Goal: Task Accomplishment & Management: Use online tool/utility

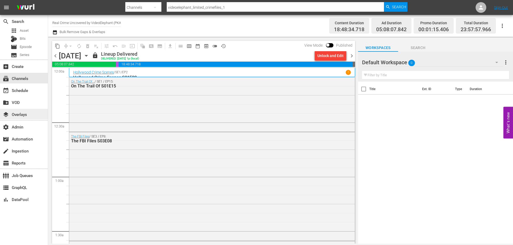
click at [30, 112] on div "layers Overlays" at bounding box center [24, 114] width 48 height 11
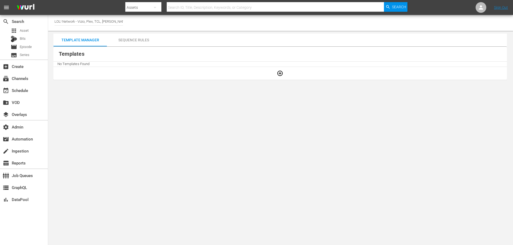
click at [138, 37] on div "Sequence Rules" at bounding box center [133, 40] width 53 height 13
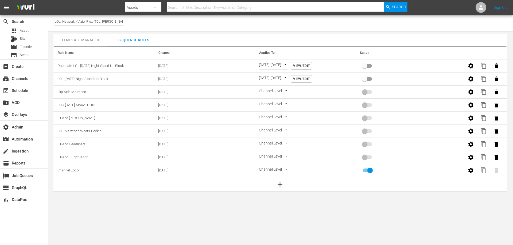
click at [69, 42] on div "Template Manager" at bounding box center [79, 40] width 53 height 13
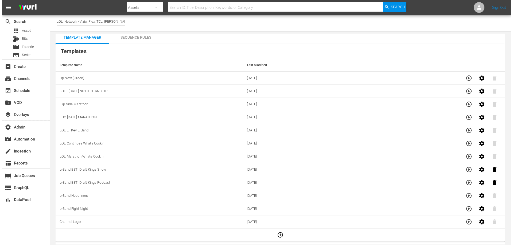
scroll to position [4, 0]
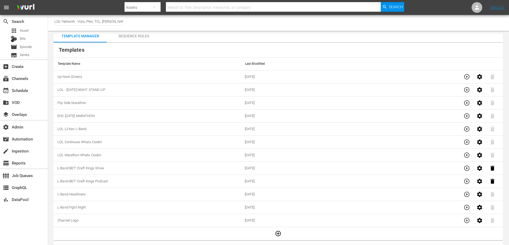
click at [130, 38] on div "Sequence Rules" at bounding box center [133, 36] width 53 height 13
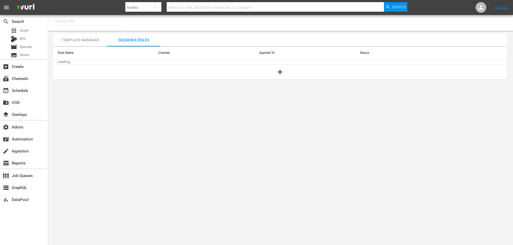
type input "Grjngo - ITA (1452)"
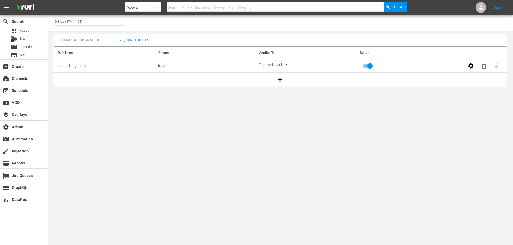
click at [57, 42] on div "Template Manager" at bounding box center [79, 40] width 53 height 13
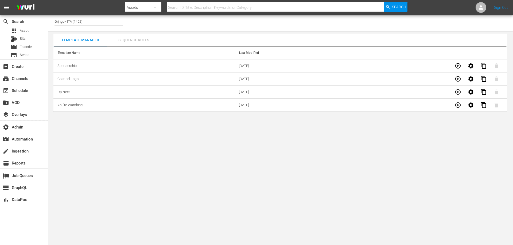
click at [124, 38] on div "Sequence Rules" at bounding box center [133, 40] width 53 height 13
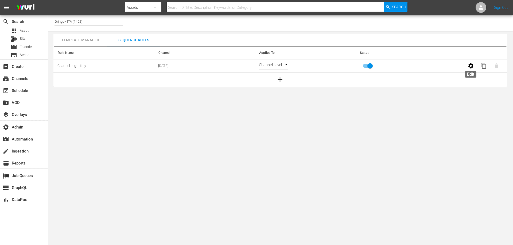
click at [470, 66] on icon "button" at bounding box center [470, 65] width 5 height 5
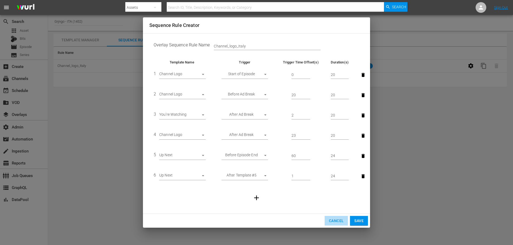
click at [330, 223] on span "Cancel" at bounding box center [336, 221] width 15 height 7
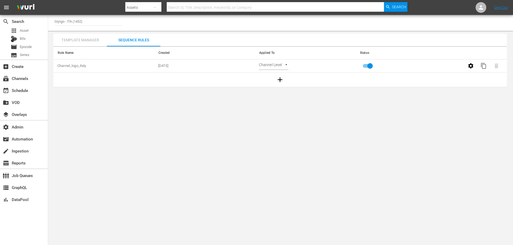
click at [92, 34] on div "Template Manager" at bounding box center [79, 40] width 53 height 13
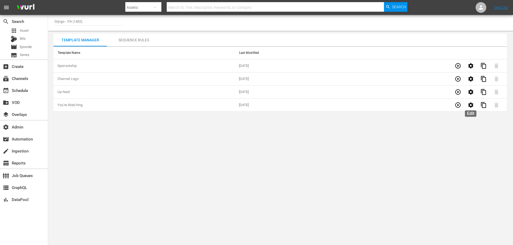
click at [467, 107] on icon "button" at bounding box center [470, 105] width 6 height 6
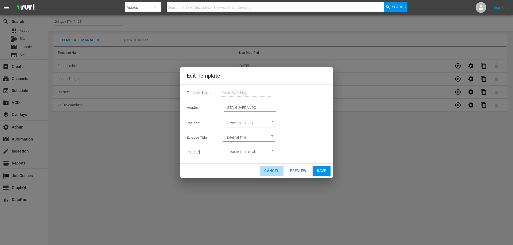
click at [269, 173] on span "Cancel" at bounding box center [271, 171] width 15 height 7
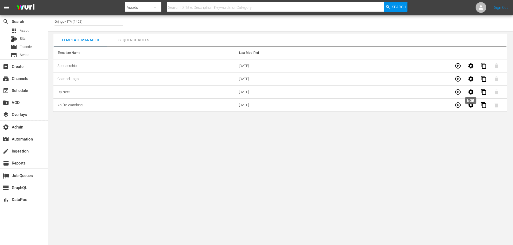
click at [474, 90] on icon "button" at bounding box center [470, 92] width 6 height 6
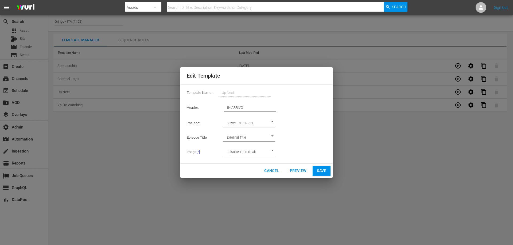
click at [278, 172] on span "Cancel" at bounding box center [271, 171] width 15 height 7
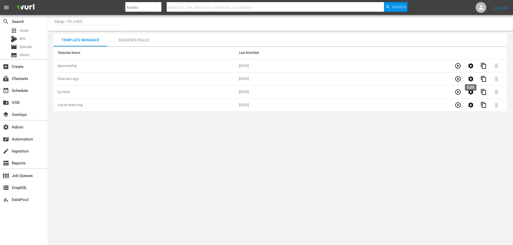
click at [469, 81] on icon "button" at bounding box center [470, 79] width 6 height 6
click at [471, 67] on icon "button" at bounding box center [470, 66] width 6 height 6
click at [223, 153] on body "menu Search By Assets Search ID, Title, Description, Keywords, or Category Sear…" at bounding box center [256, 122] width 513 height 245
click at [28, 80] on div "subscriptions Channels" at bounding box center [15, 77] width 30 height 5
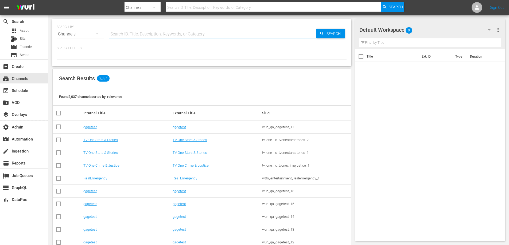
click at [128, 38] on input "text" at bounding box center [212, 34] width 207 height 13
type input "1452"
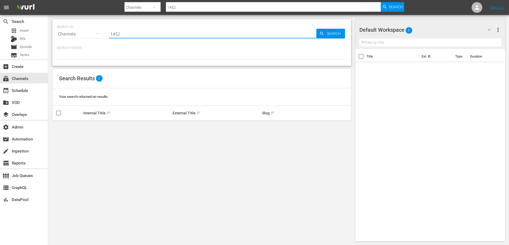
click at [131, 35] on input "1452" at bounding box center [212, 34] width 207 height 13
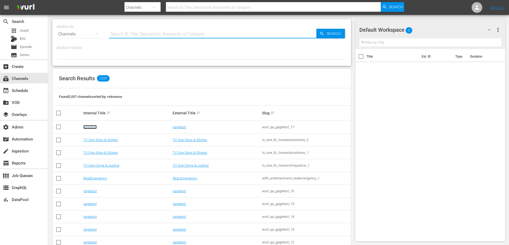
click at [93, 128] on link "gagetest" at bounding box center [89, 127] width 13 height 4
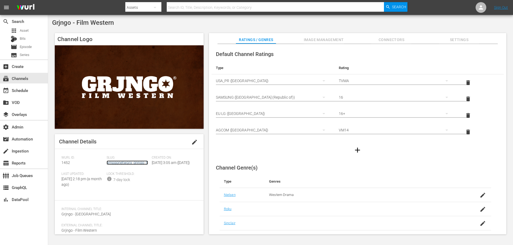
click at [141, 165] on link "amogonetworx_grjngo_6" at bounding box center [127, 163] width 41 height 4
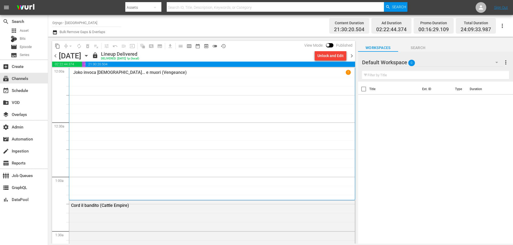
click at [501, 26] on icon "button" at bounding box center [502, 26] width 6 height 6
click at [478, 53] on div "Channel JSON (S3Redir)" at bounding box center [465, 55] width 51 height 10
click at [256, 126] on div "Joko invoca Dio... e muori (Vengeance) 1" at bounding box center [212, 134] width 278 height 129
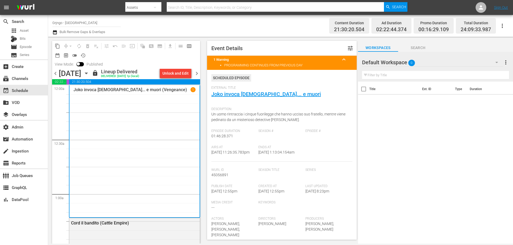
click at [341, 60] on span "keyboard_arrow_up" at bounding box center [344, 59] width 6 height 6
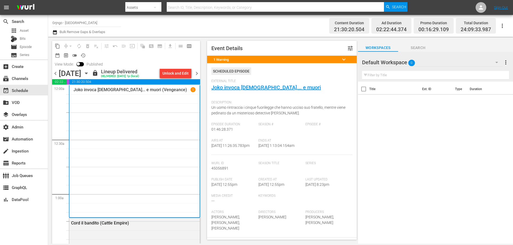
click at [341, 60] on span "keyboard_arrow_down" at bounding box center [344, 59] width 6 height 6
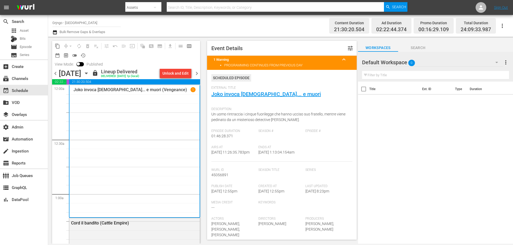
click at [390, 139] on div "Title Ext. ID Type Duration" at bounding box center [435, 163] width 155 height 163
click at [25, 77] on div "subscriptions Channels" at bounding box center [15, 77] width 30 height 5
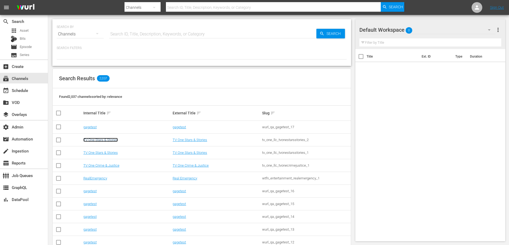
click at [99, 140] on link "TV One Stars & Stories" at bounding box center [100, 140] width 34 height 4
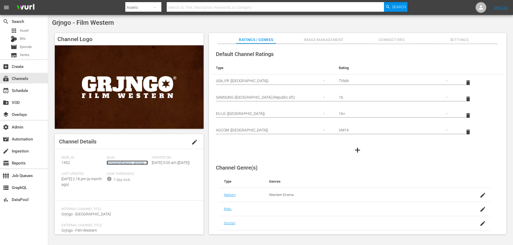
click at [113, 163] on link "amogonetworx_grjngo_6" at bounding box center [127, 163] width 41 height 4
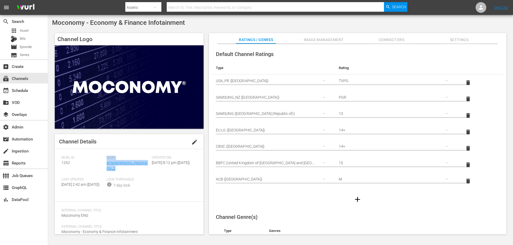
drag, startPoint x: 121, startPoint y: 170, endPoint x: 105, endPoint y: 163, distance: 17.7
click at [105, 163] on div "[PERSON_NAME] ID: 1252 Slug: amogonetworx_moconomy_2 Created On: [DATE] 8:12 pm…" at bounding box center [128, 176] width 135 height 40
copy link "amogonetworx_moconomy_2"
click at [136, 163] on link "amogonetworx_moconomy_2" at bounding box center [127, 166] width 41 height 10
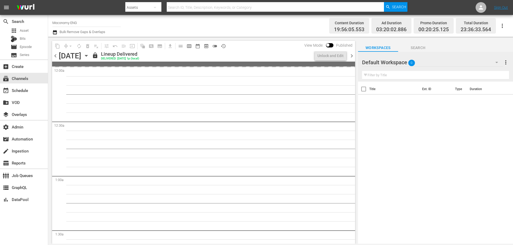
click at [507, 26] on button "button" at bounding box center [502, 26] width 13 height 13
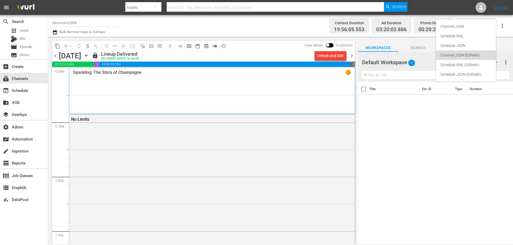
click at [477, 57] on div "Channel JSON (S3Redir)" at bounding box center [465, 55] width 51 height 10
